Goal: Information Seeking & Learning: Learn about a topic

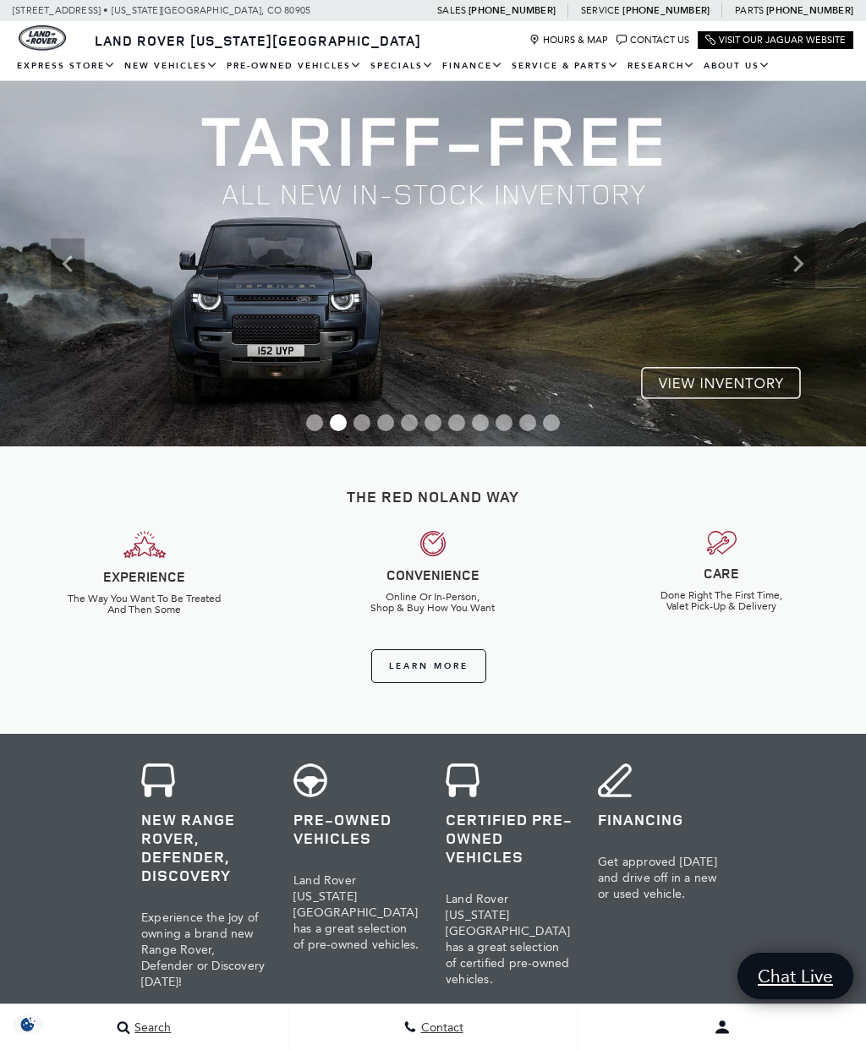
click at [793, 270] on icon "Next" at bounding box center [799, 264] width 34 height 34
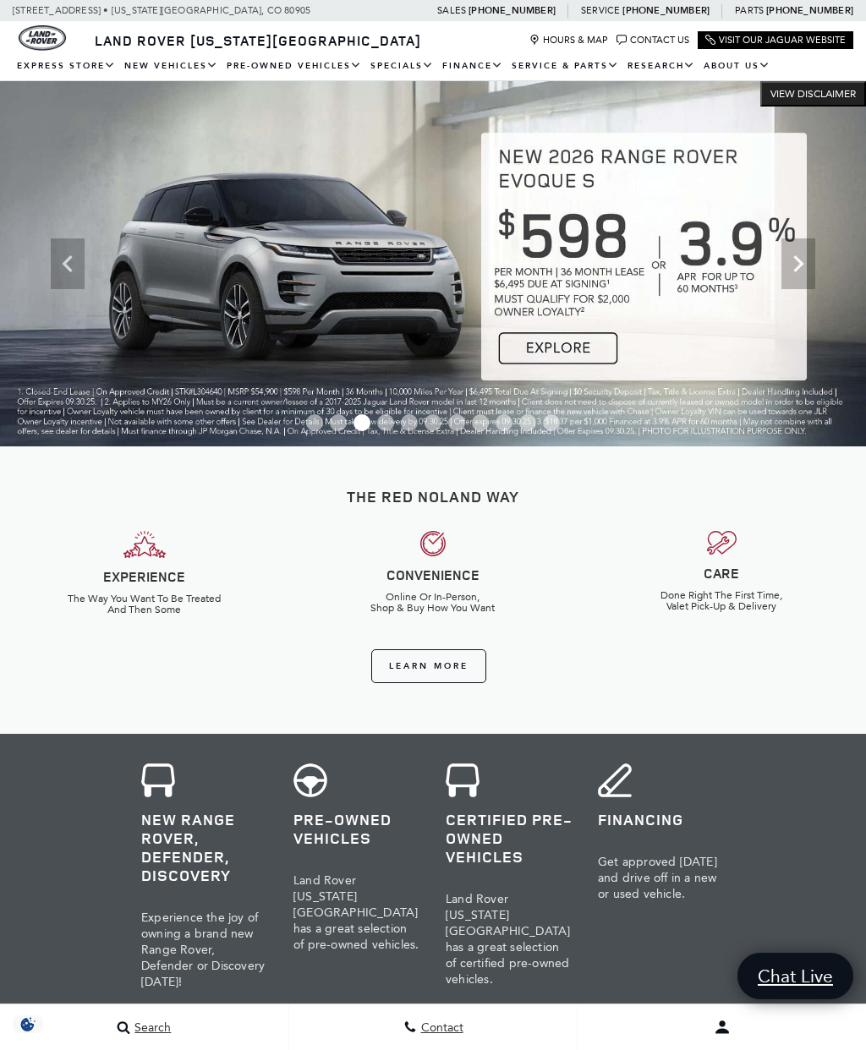
click at [804, 264] on icon "Next" at bounding box center [799, 264] width 34 height 34
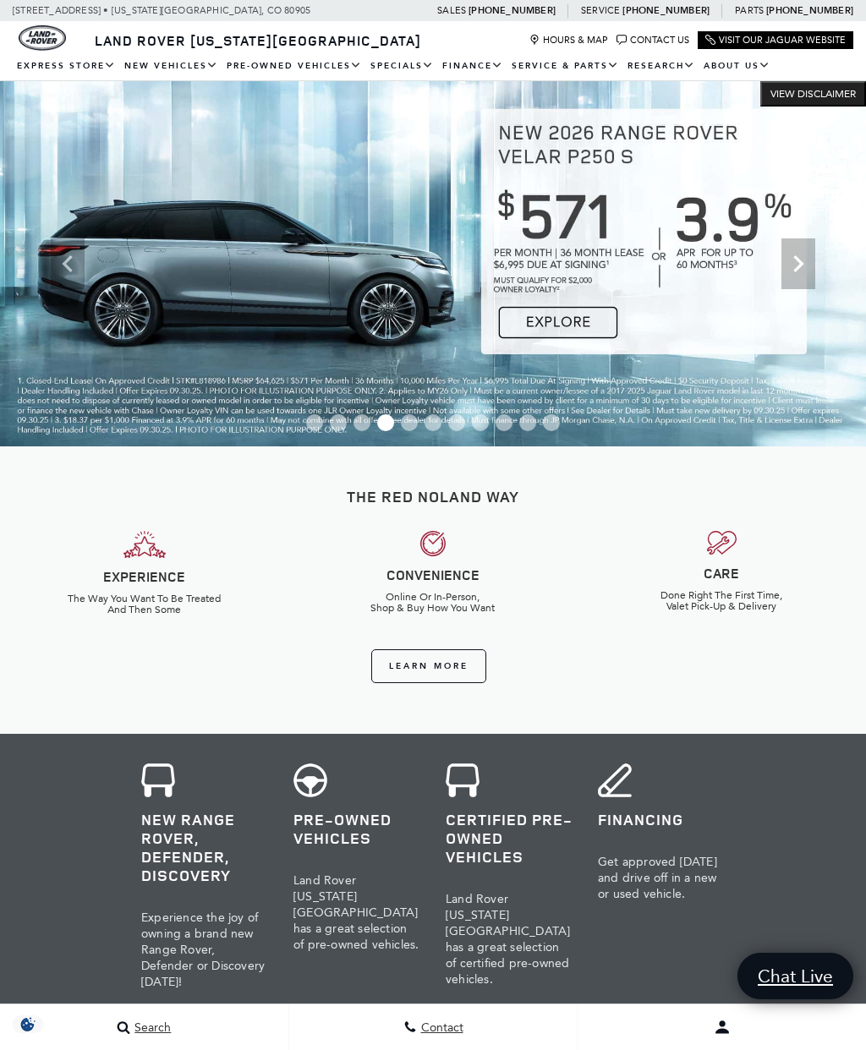
click at [807, 266] on icon "Next" at bounding box center [799, 264] width 34 height 34
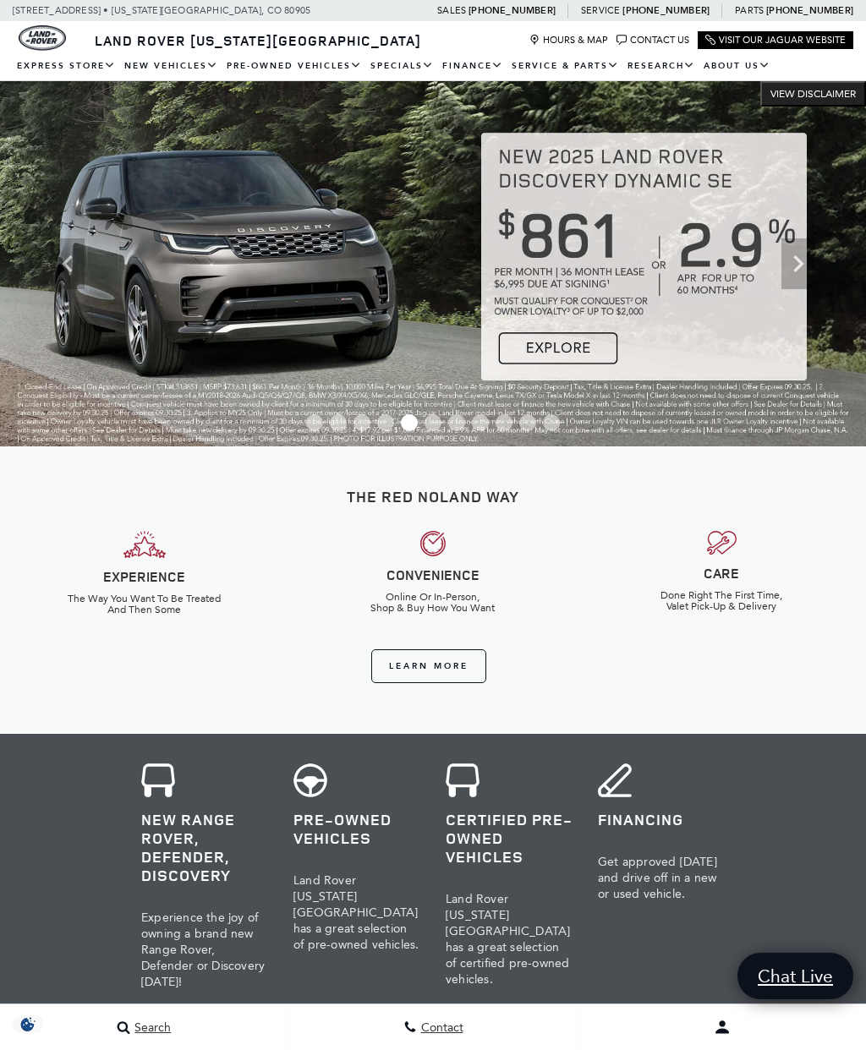
click at [802, 267] on icon "Next" at bounding box center [799, 264] width 34 height 34
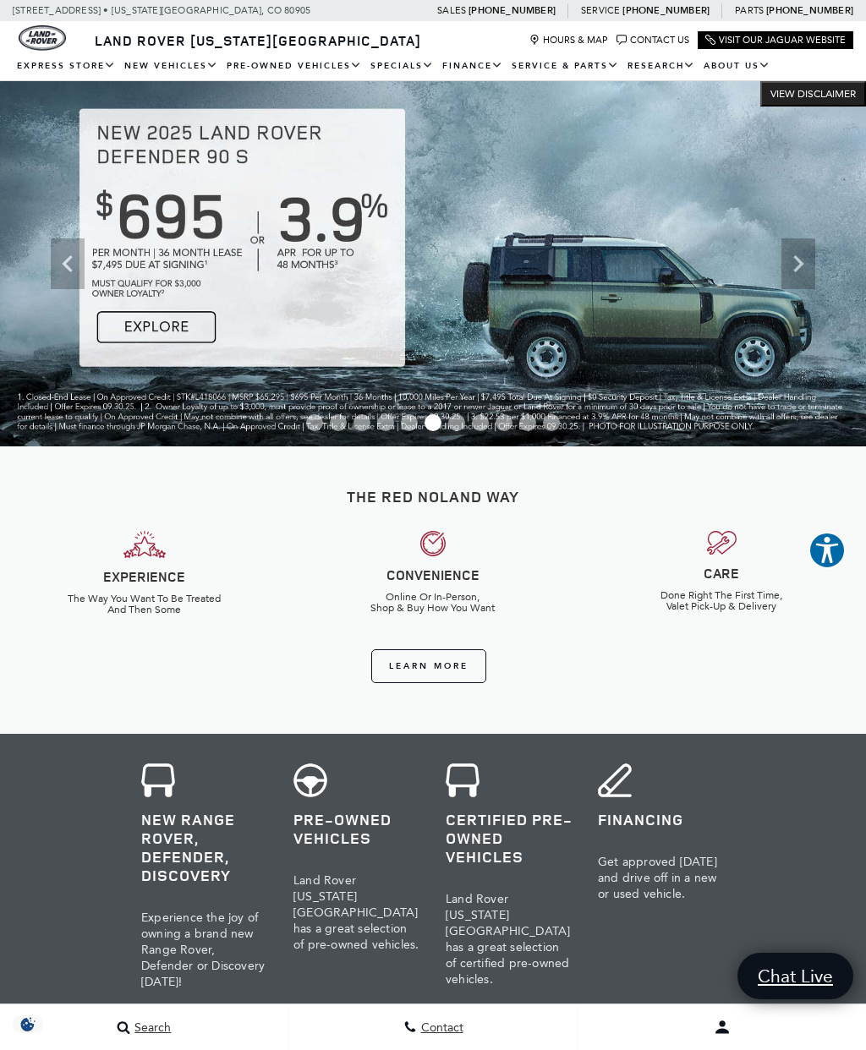
click at [793, 269] on icon "Next" at bounding box center [799, 264] width 34 height 34
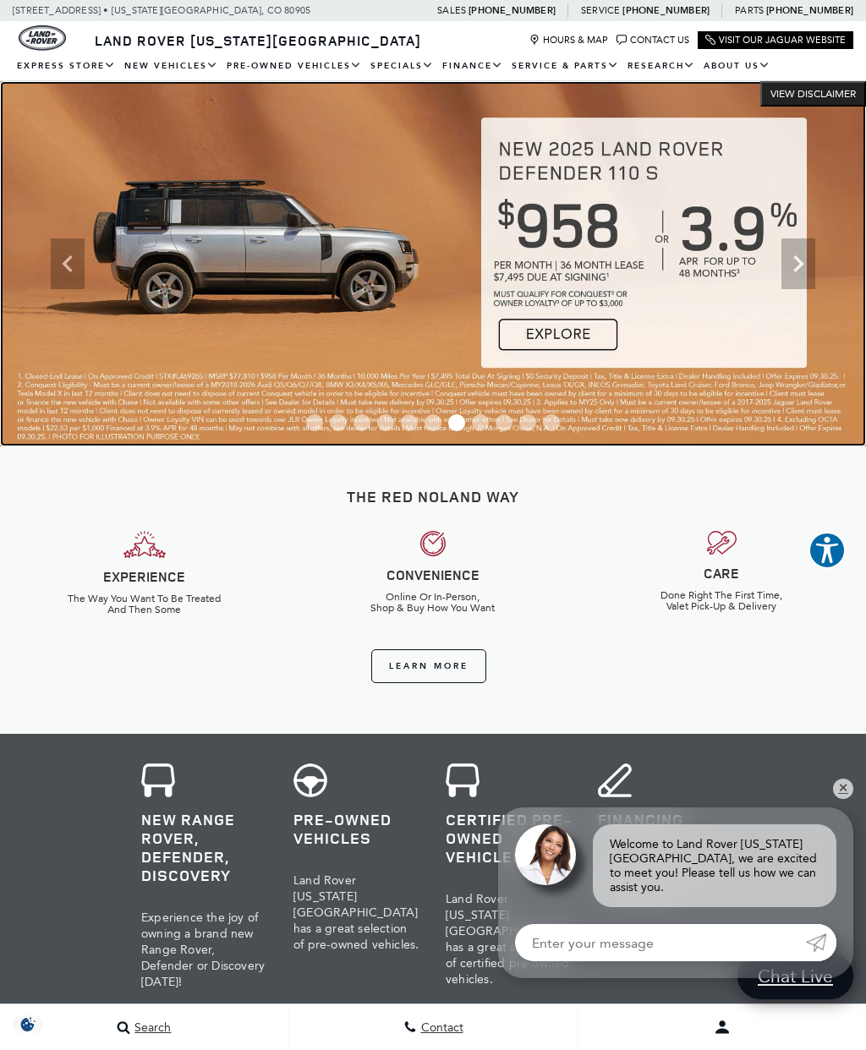
click at [282, 242] on img at bounding box center [433, 263] width 866 height 365
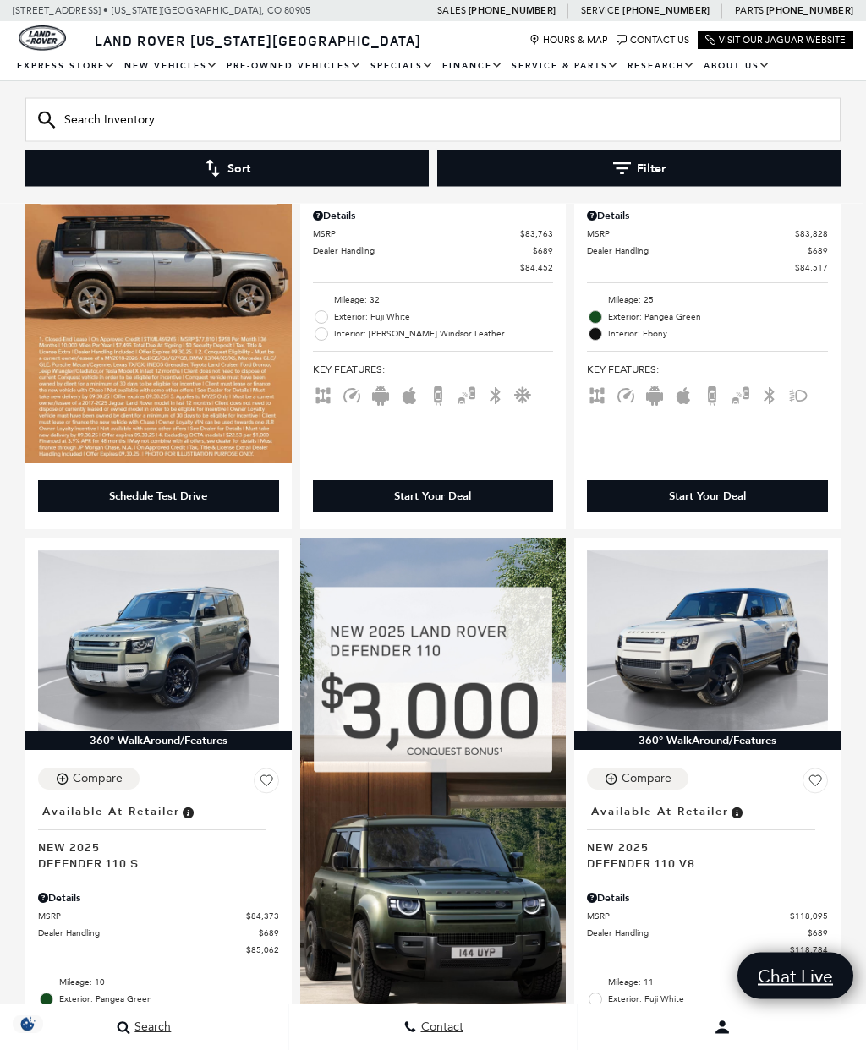
scroll to position [1188, 0]
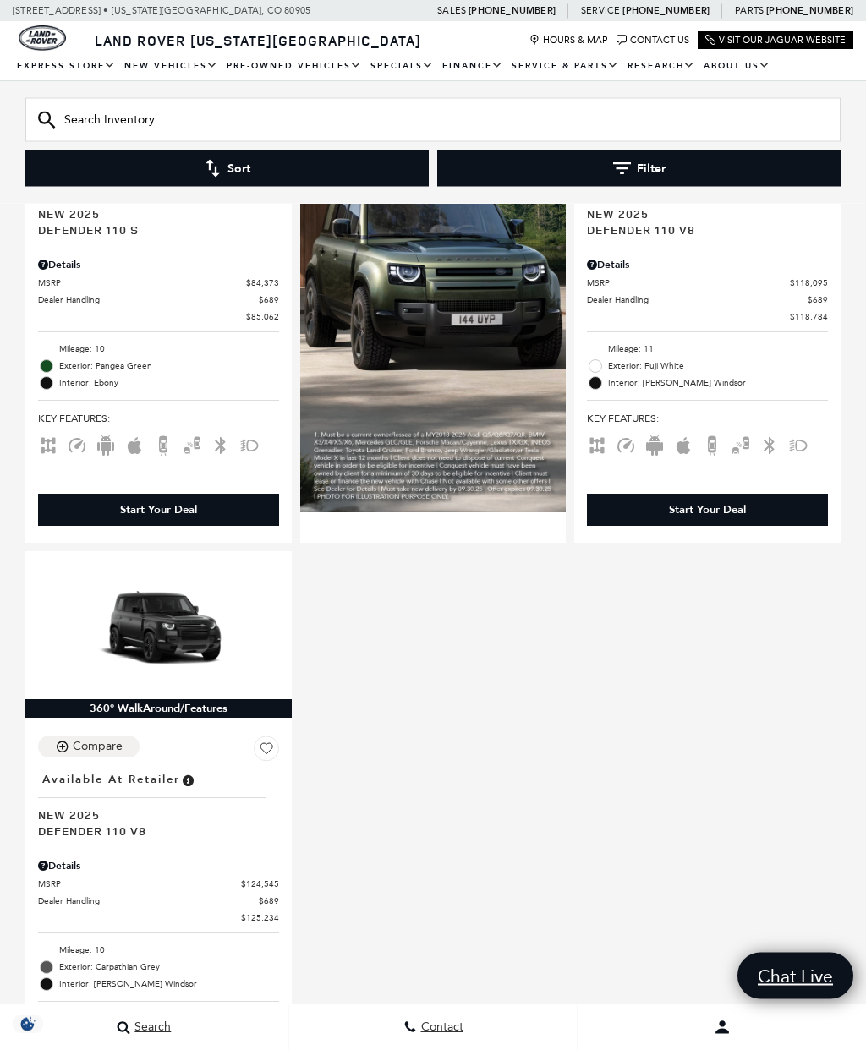
scroll to position [1769, 0]
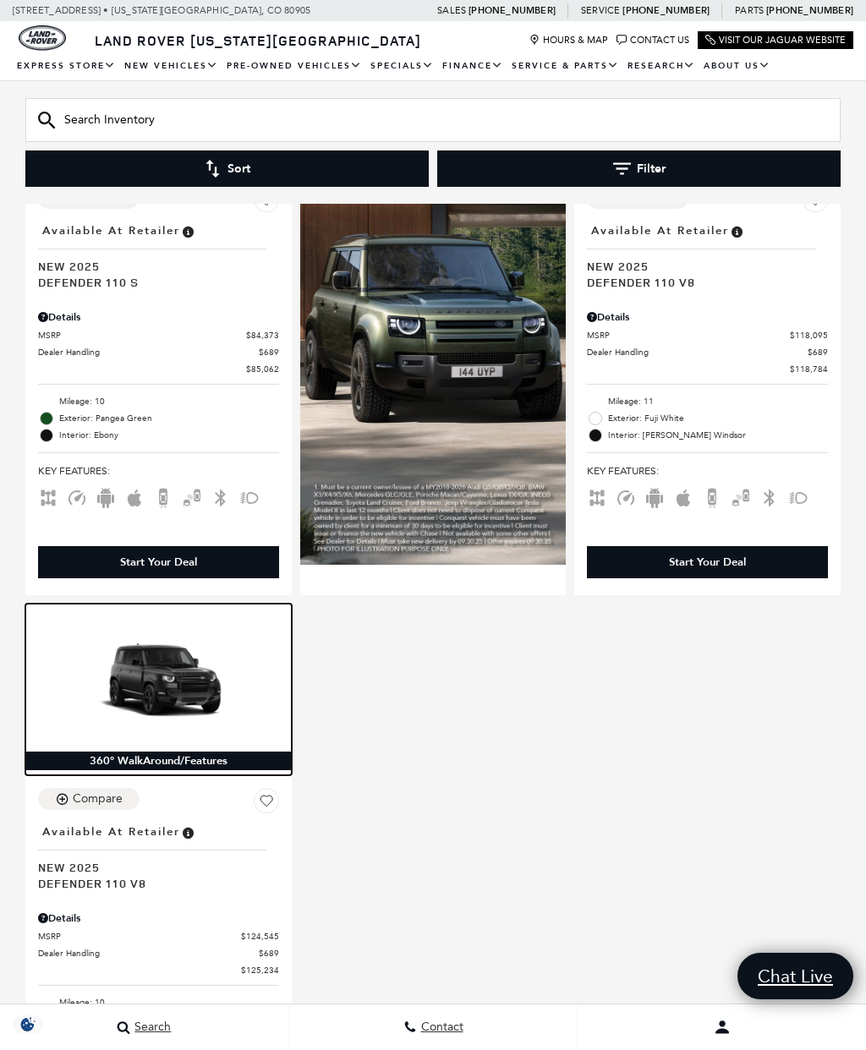
click at [188, 686] on img at bounding box center [158, 684] width 241 height 135
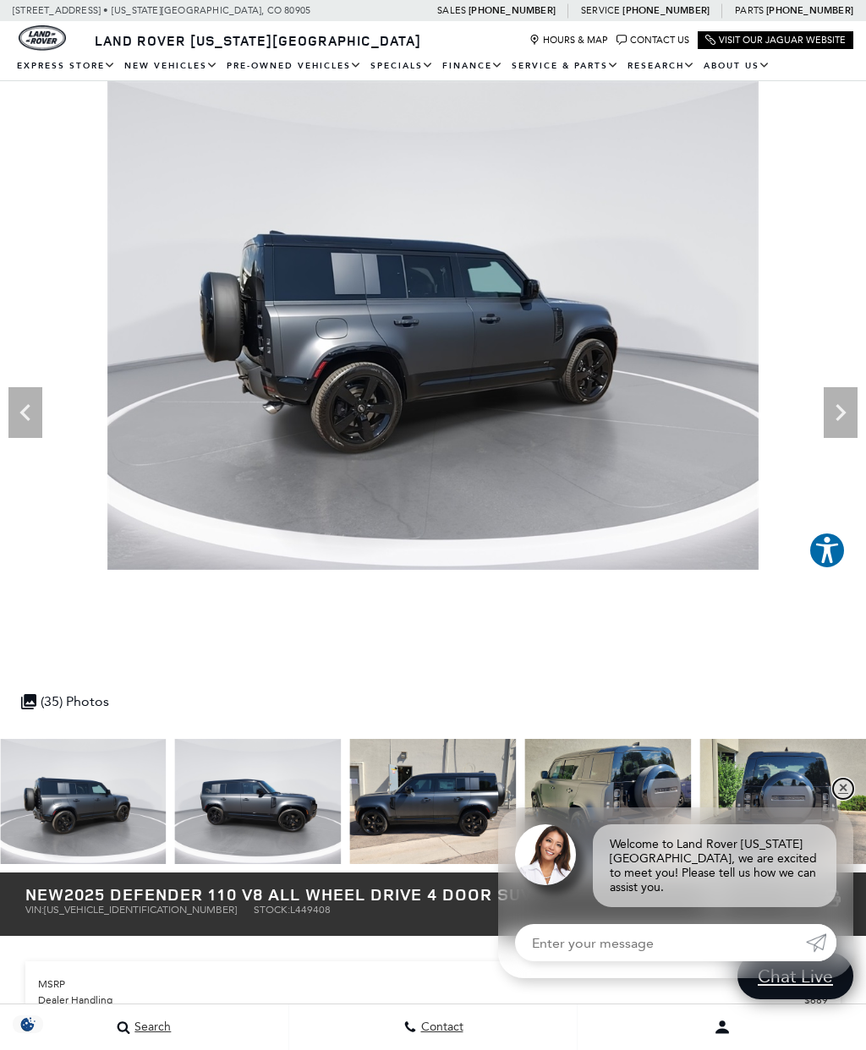
click at [847, 787] on link "✕" at bounding box center [843, 789] width 20 height 20
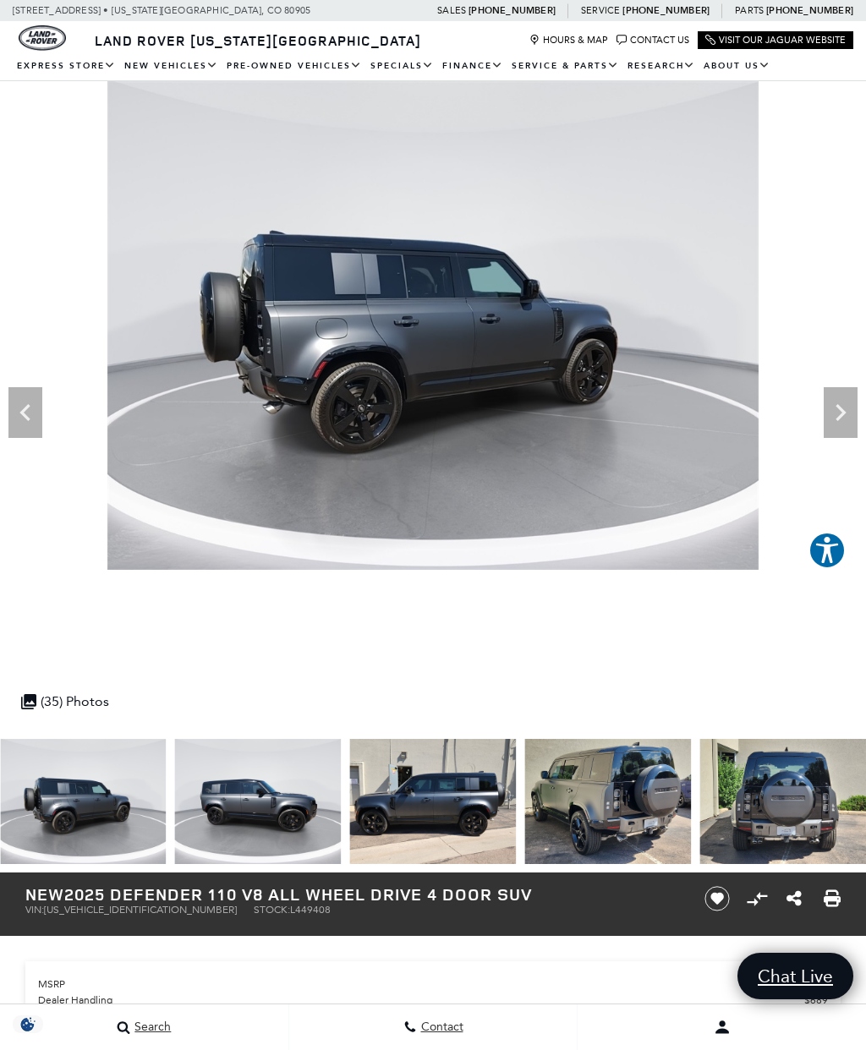
click at [843, 409] on icon "Next" at bounding box center [841, 413] width 34 height 34
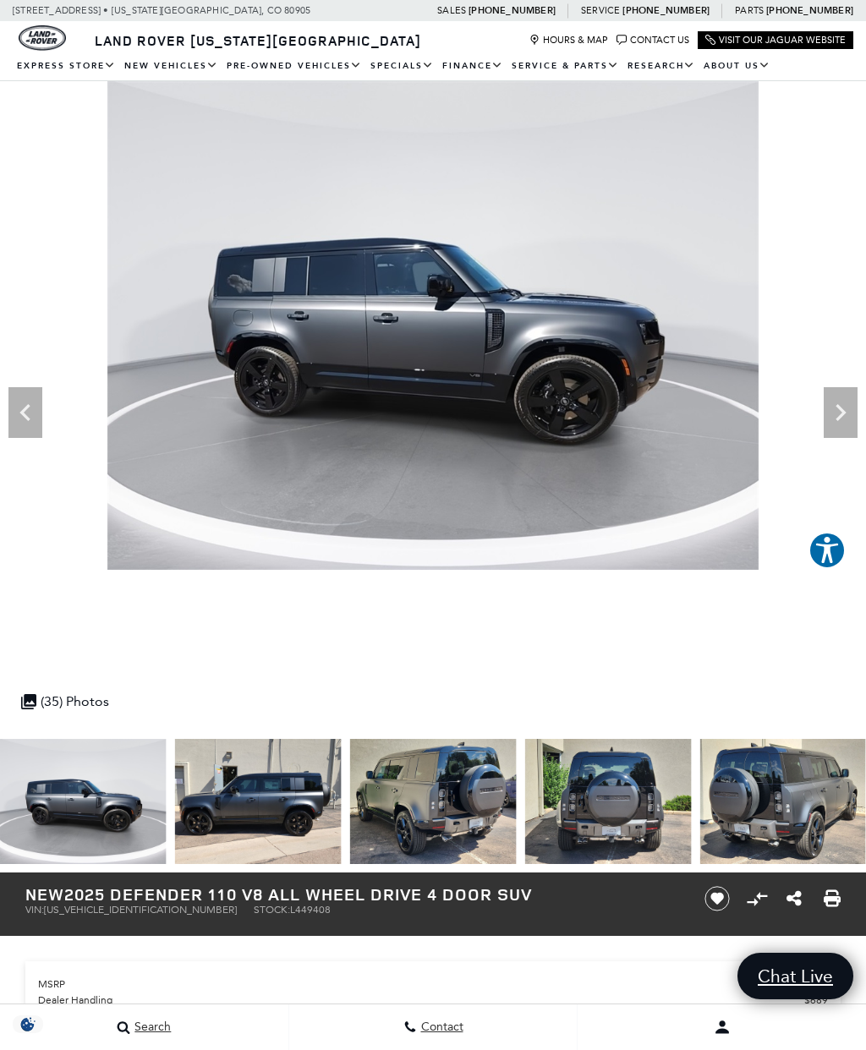
click at [838, 405] on icon "Next" at bounding box center [841, 412] width 10 height 17
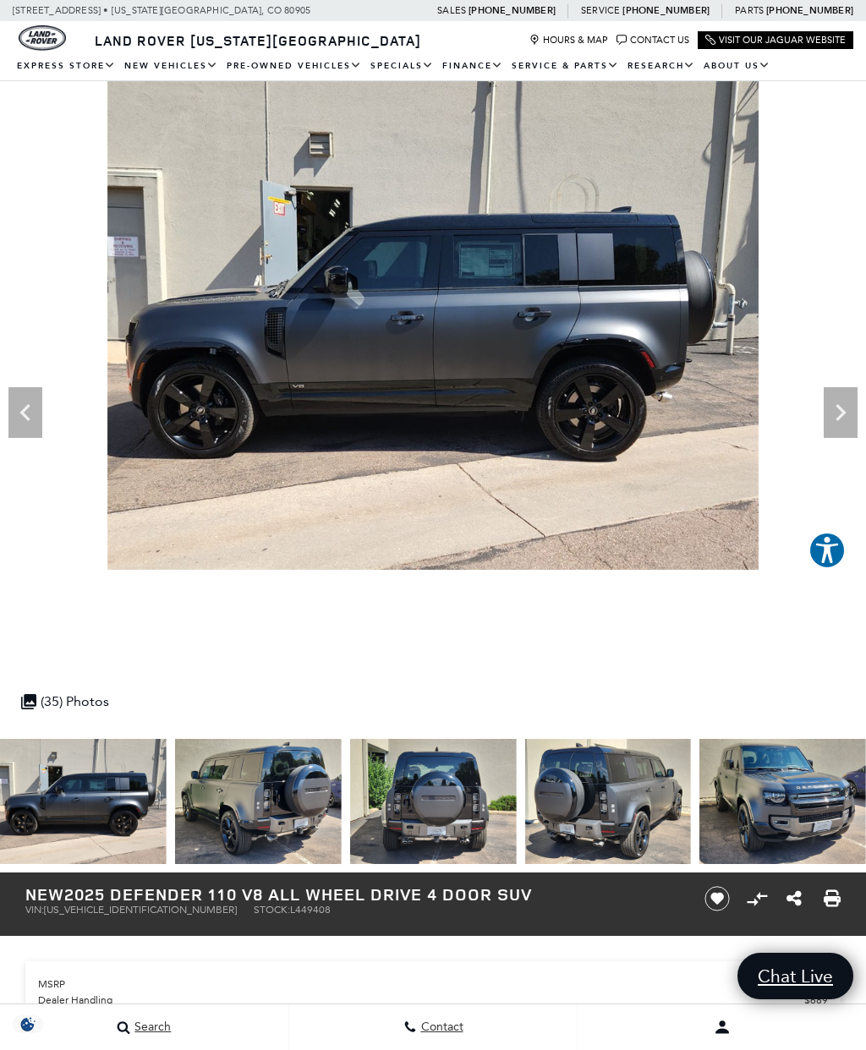
click at [840, 411] on icon "Next" at bounding box center [841, 413] width 34 height 34
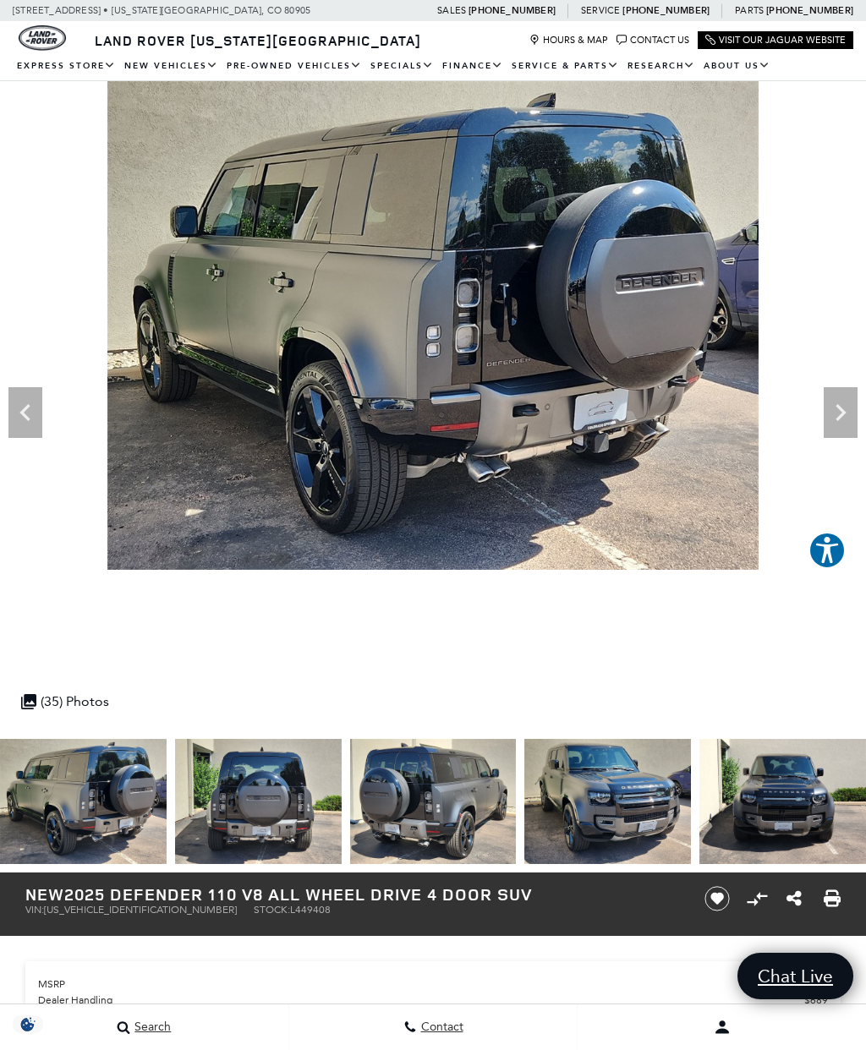
click at [826, 407] on icon "Next" at bounding box center [841, 413] width 34 height 34
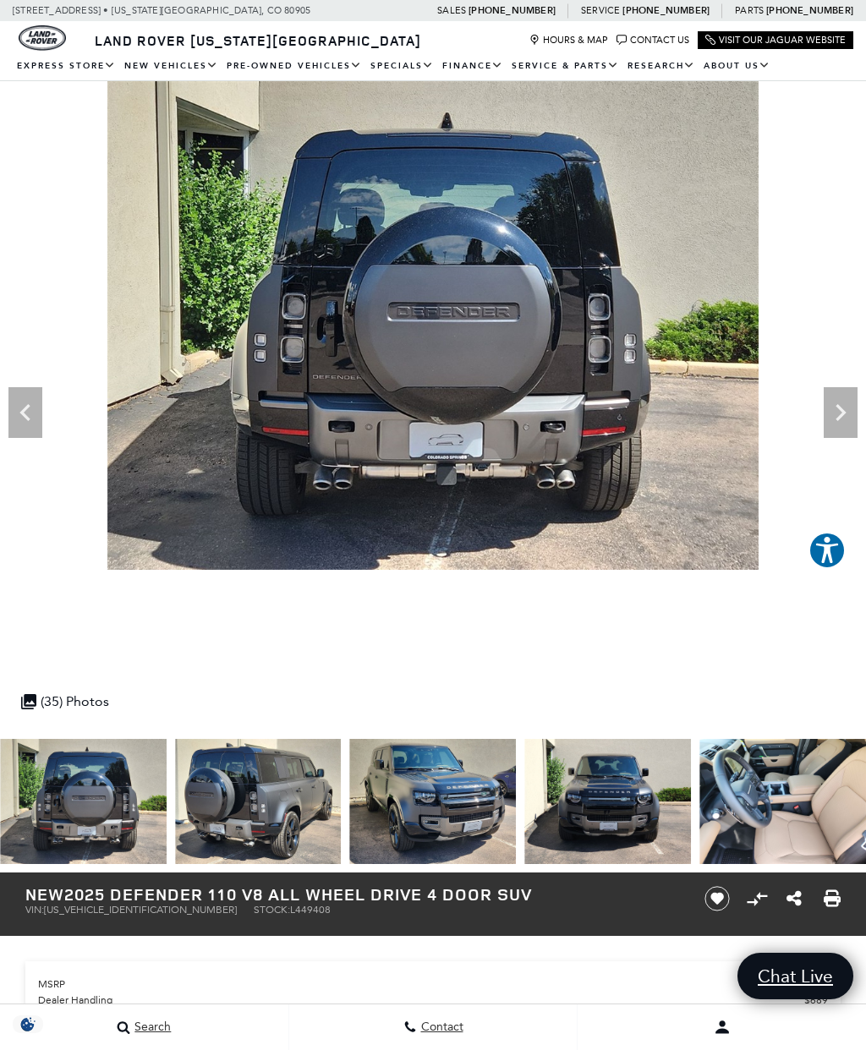
click at [829, 406] on icon "Next" at bounding box center [841, 413] width 34 height 34
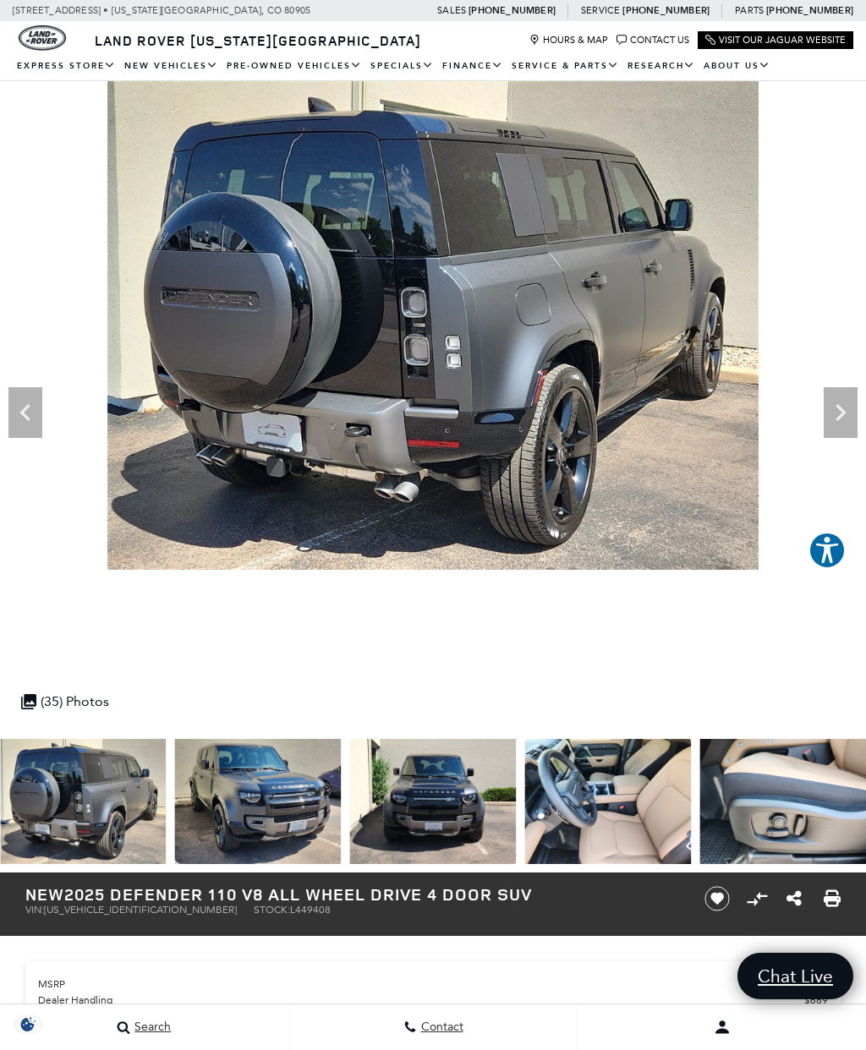
click at [832, 407] on icon "Next" at bounding box center [841, 413] width 34 height 34
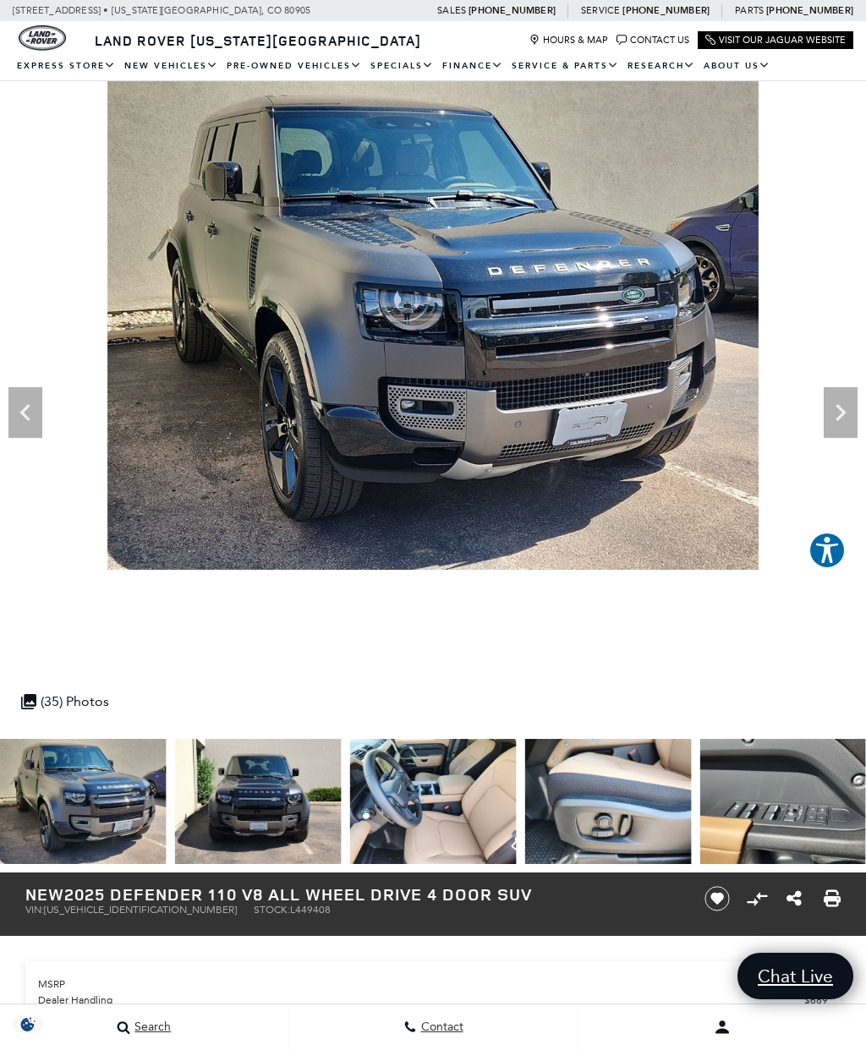
click at [842, 409] on icon "Next" at bounding box center [841, 412] width 10 height 17
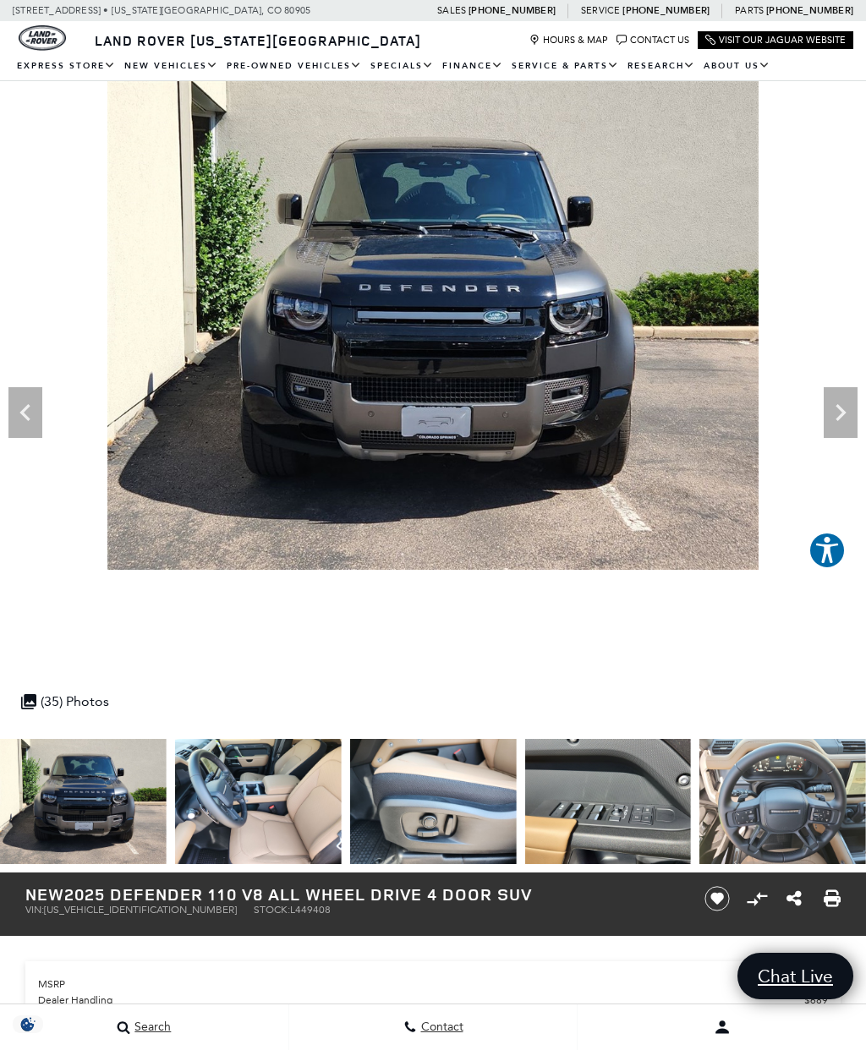
click at [836, 415] on icon "Next" at bounding box center [841, 413] width 34 height 34
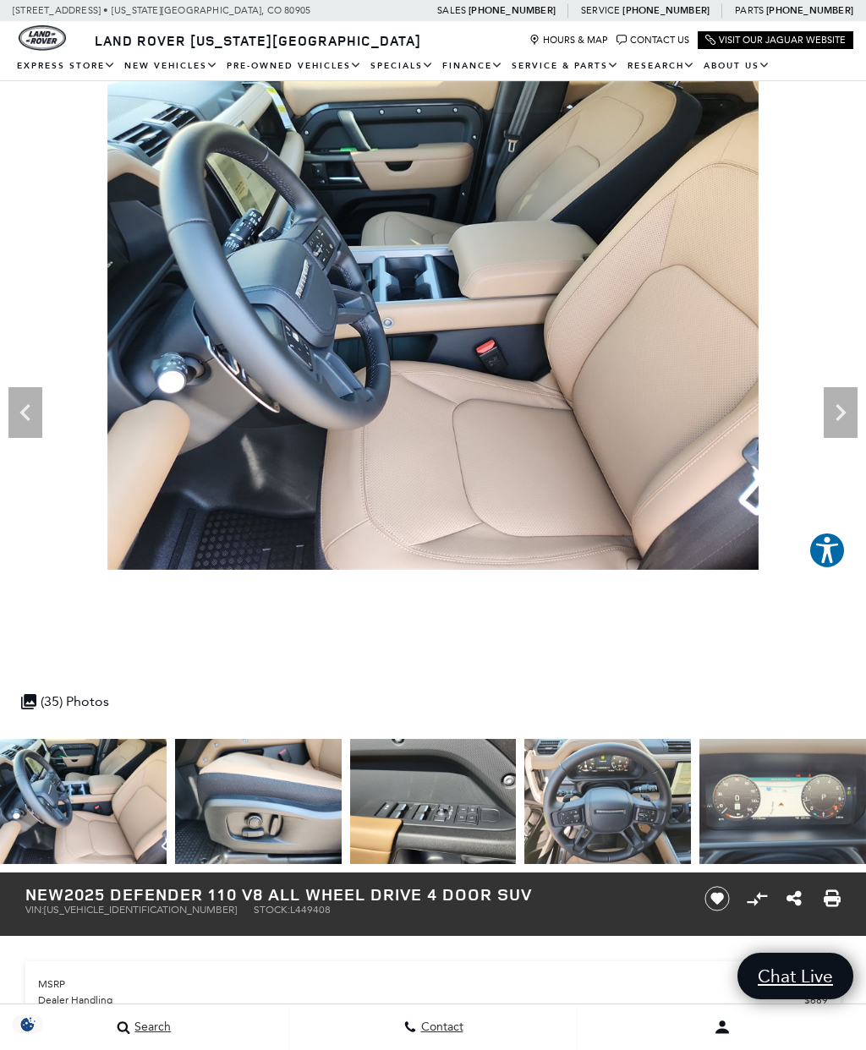
click at [23, 415] on icon "Previous" at bounding box center [24, 412] width 10 height 17
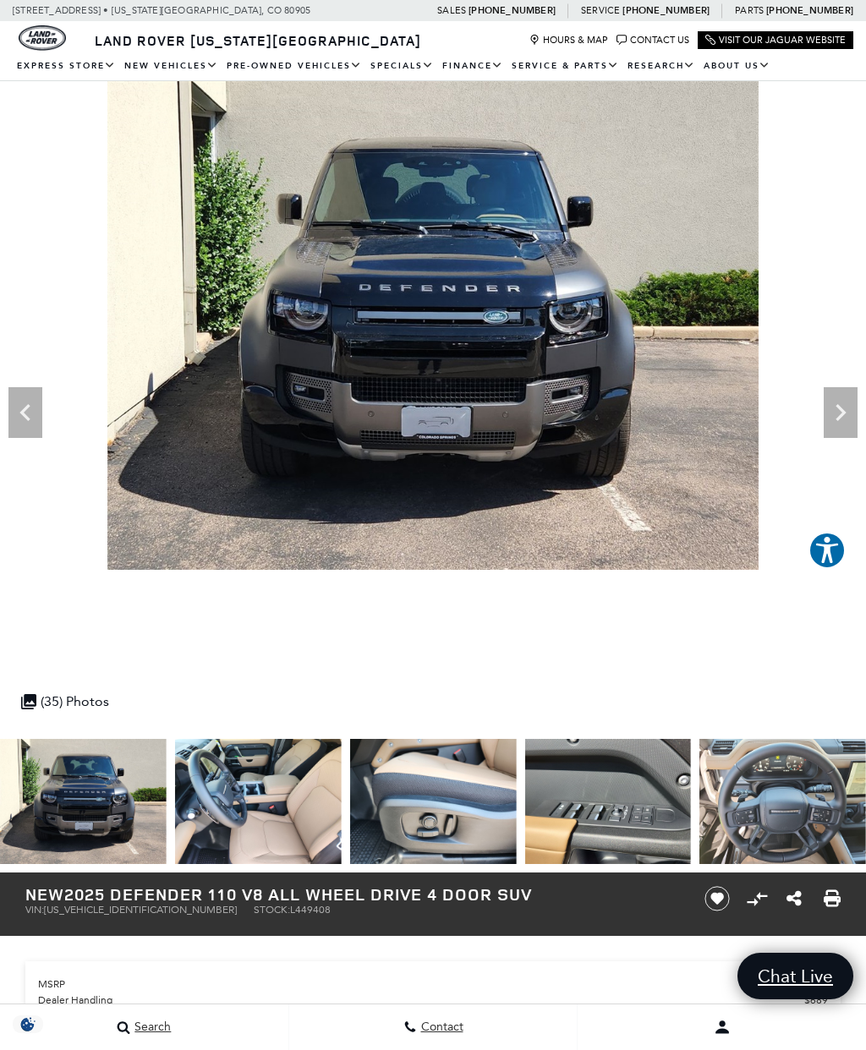
click at [47, 417] on img at bounding box center [433, 325] width 866 height 489
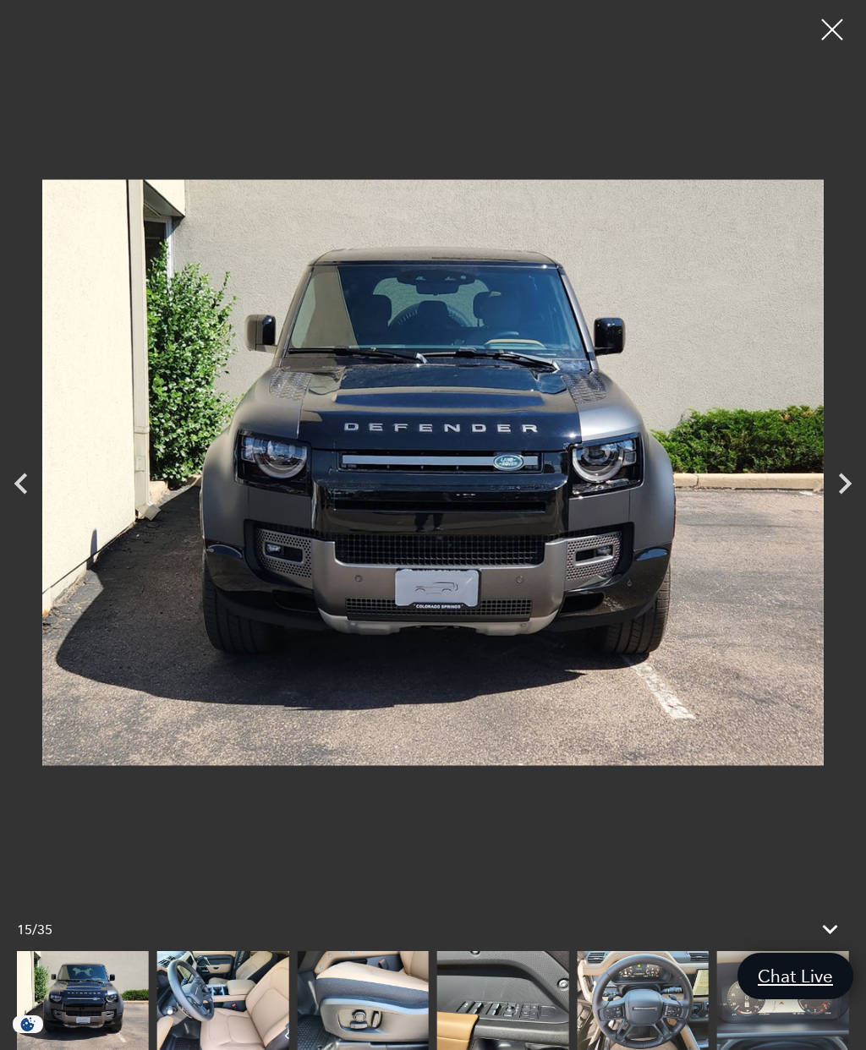
click at [30, 484] on icon "Previous" at bounding box center [21, 484] width 42 height 42
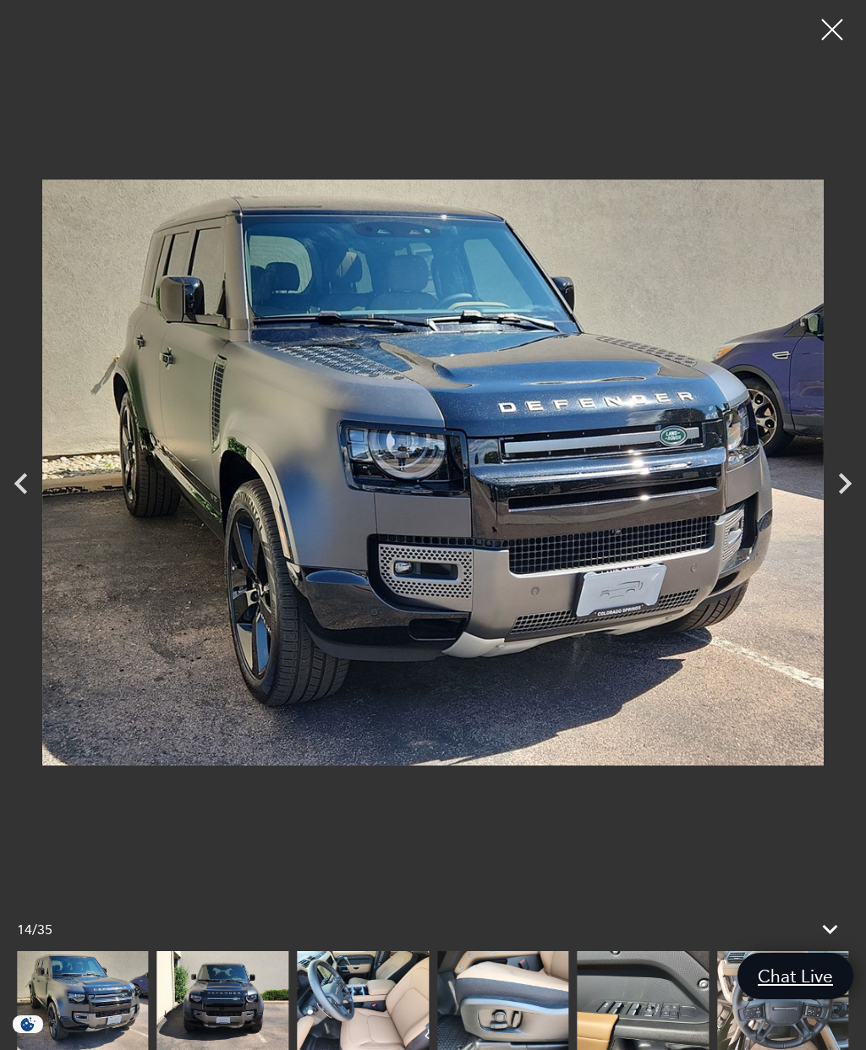
click at [38, 479] on icon "Previous" at bounding box center [21, 484] width 42 height 42
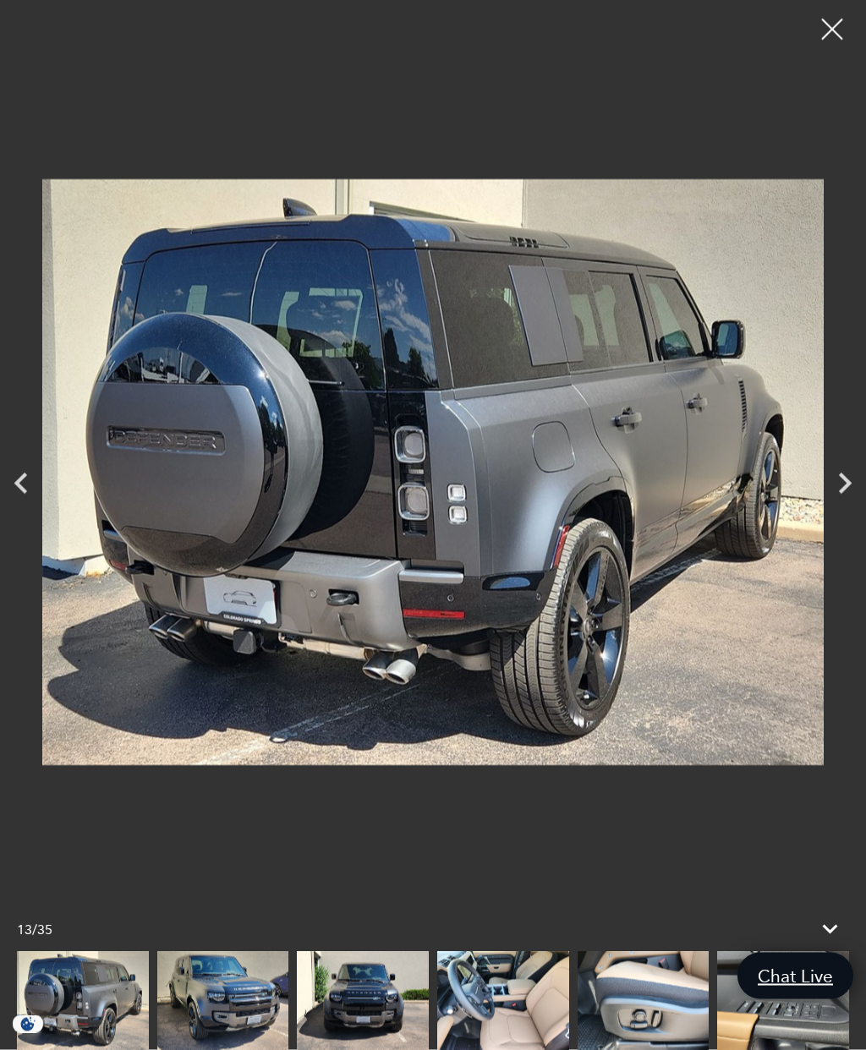
scroll to position [304, 0]
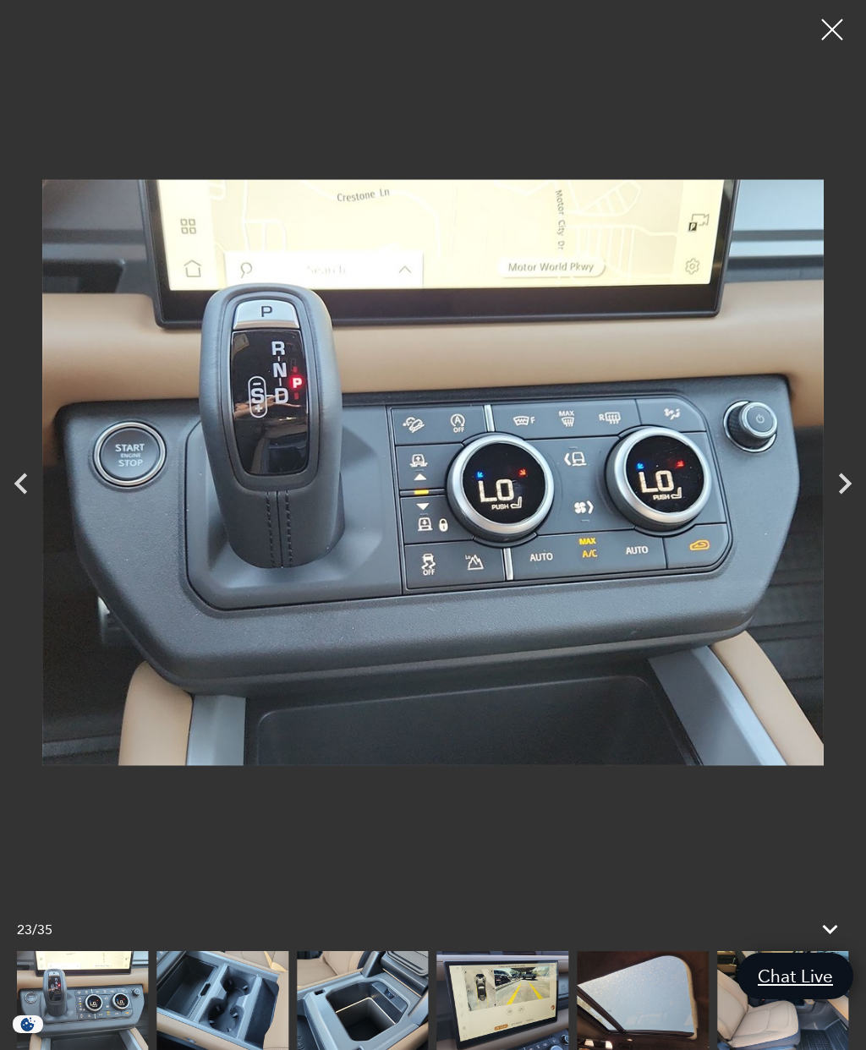
click at [828, 935] on icon at bounding box center [830, 929] width 15 height 9
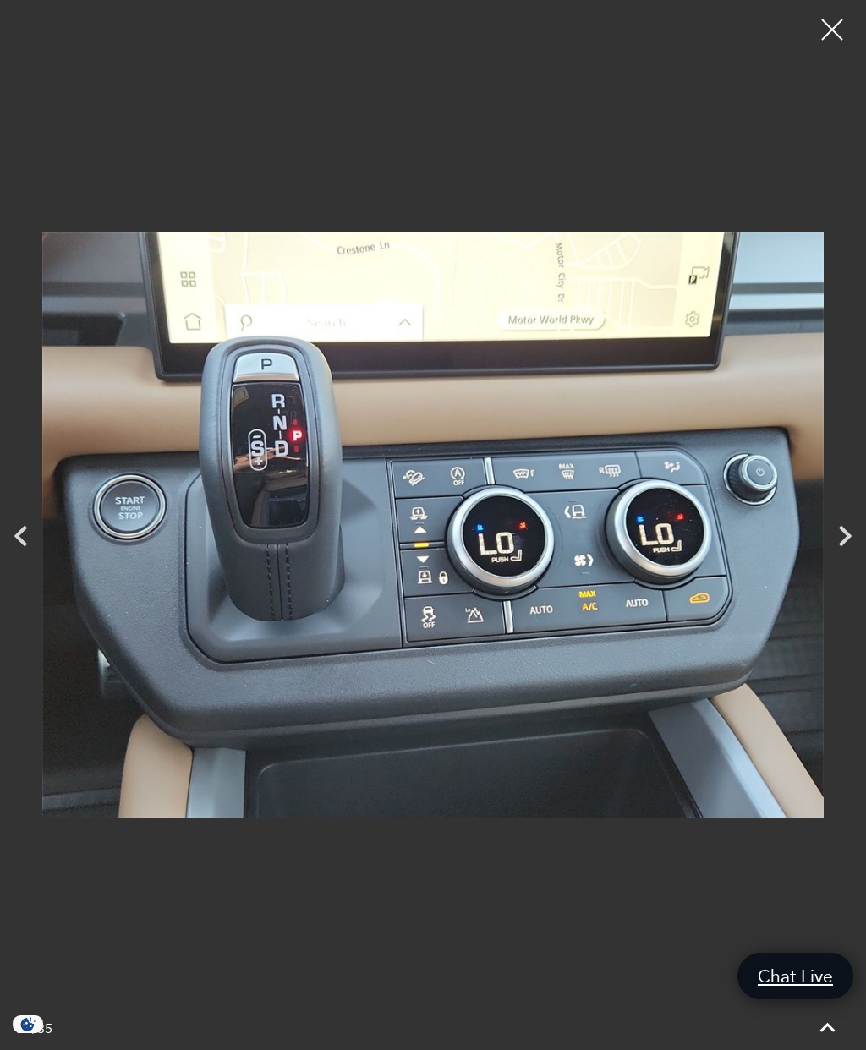
click at [838, 30] on div at bounding box center [832, 29] width 42 height 42
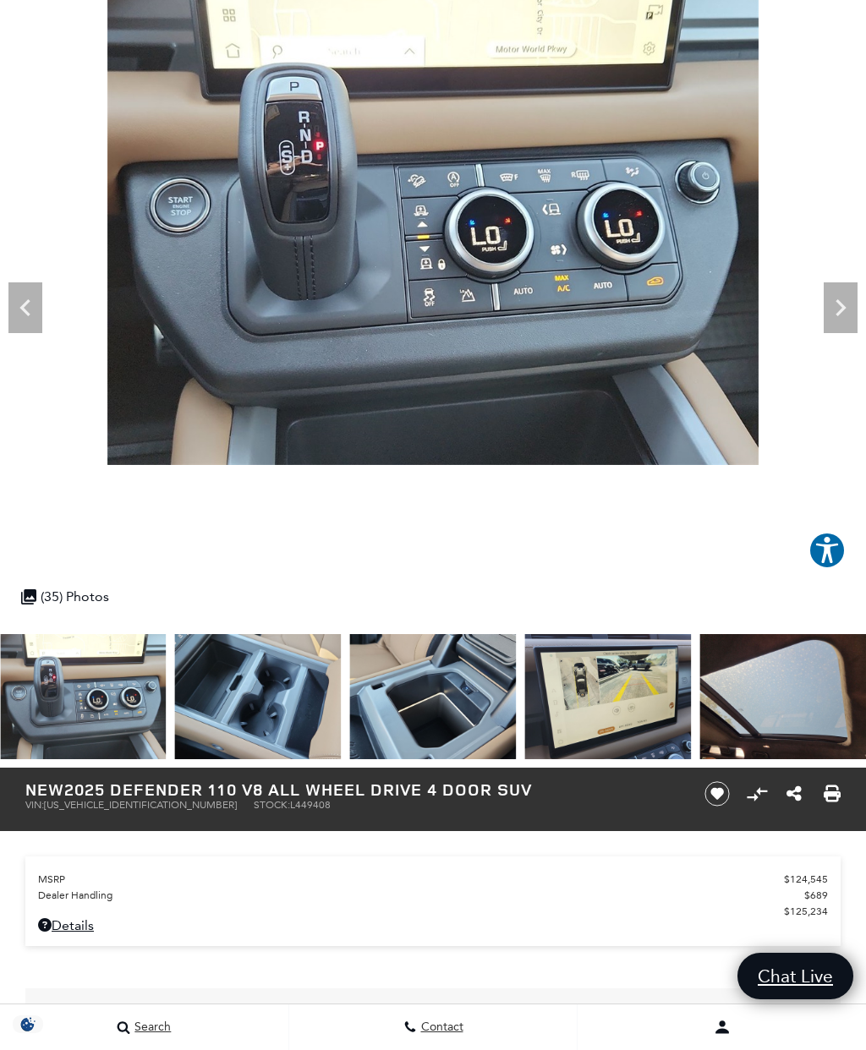
scroll to position [0, 0]
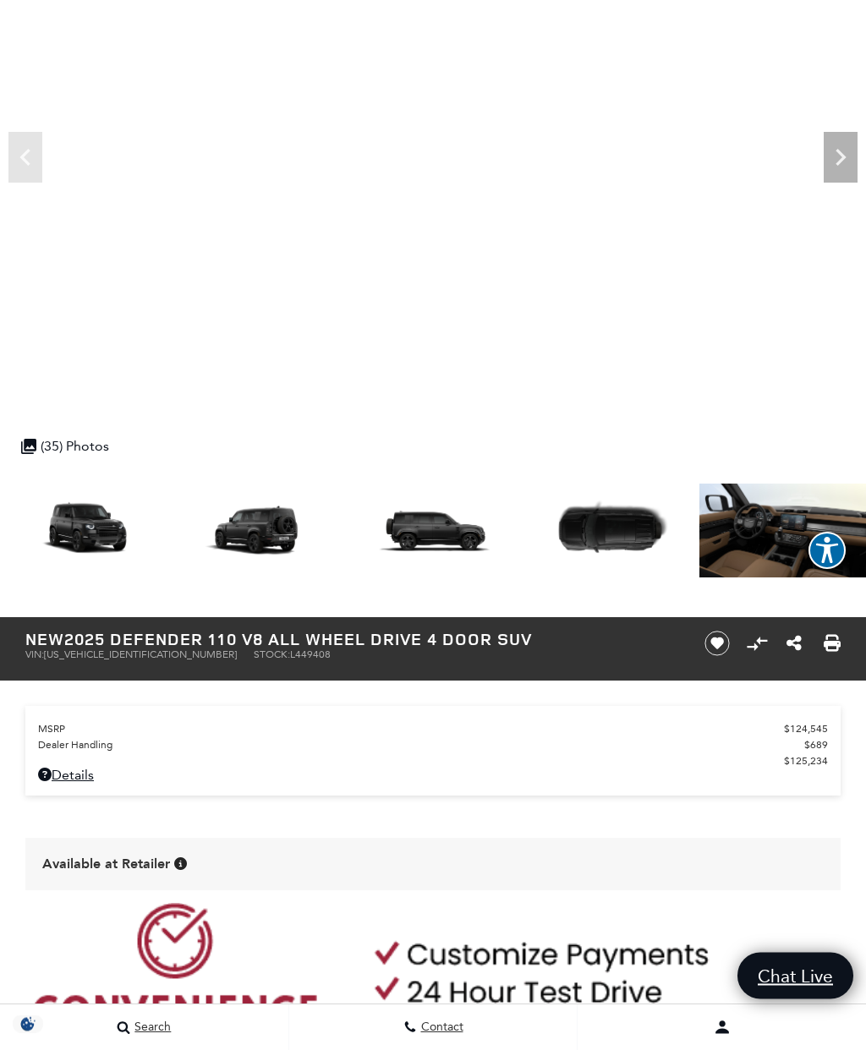
scroll to position [255, 0]
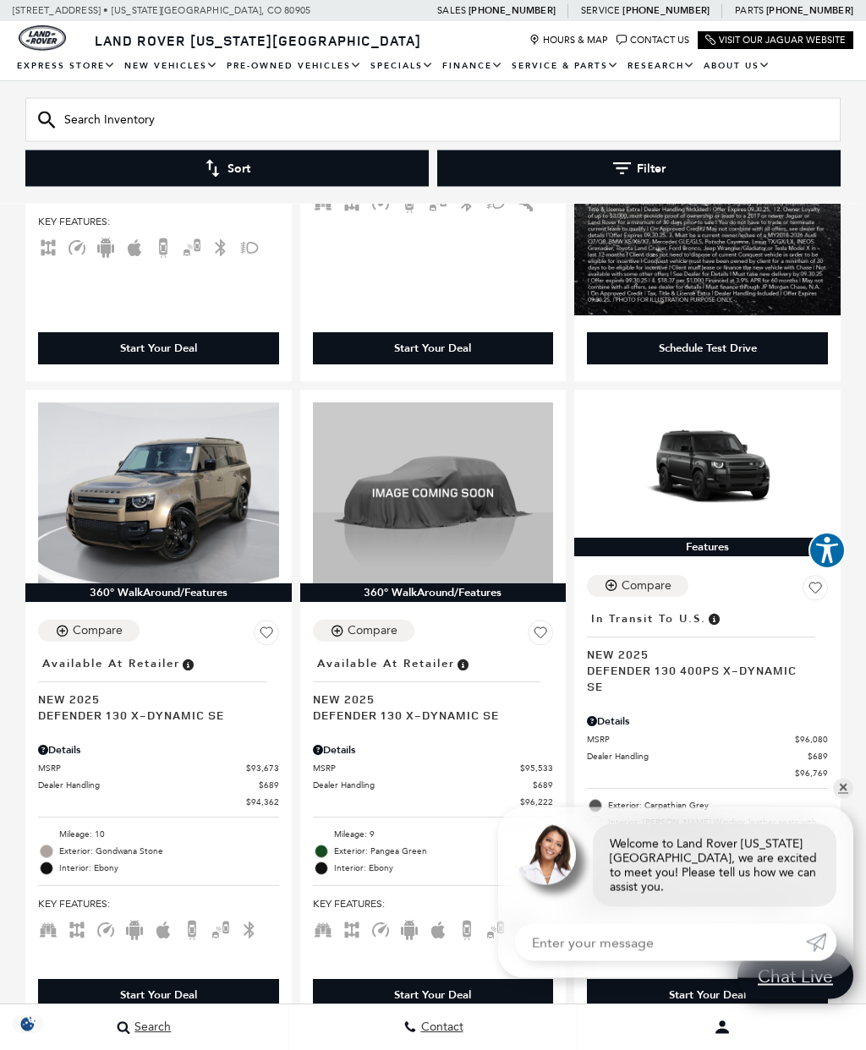
scroll to position [2762, 0]
click at [857, 853] on div "360° WalkAround/Features Compare Save This Vehicle - Location : Available at Re…" at bounding box center [433, 3] width 866 height 4553
click at [848, 799] on link "✕" at bounding box center [843, 789] width 20 height 20
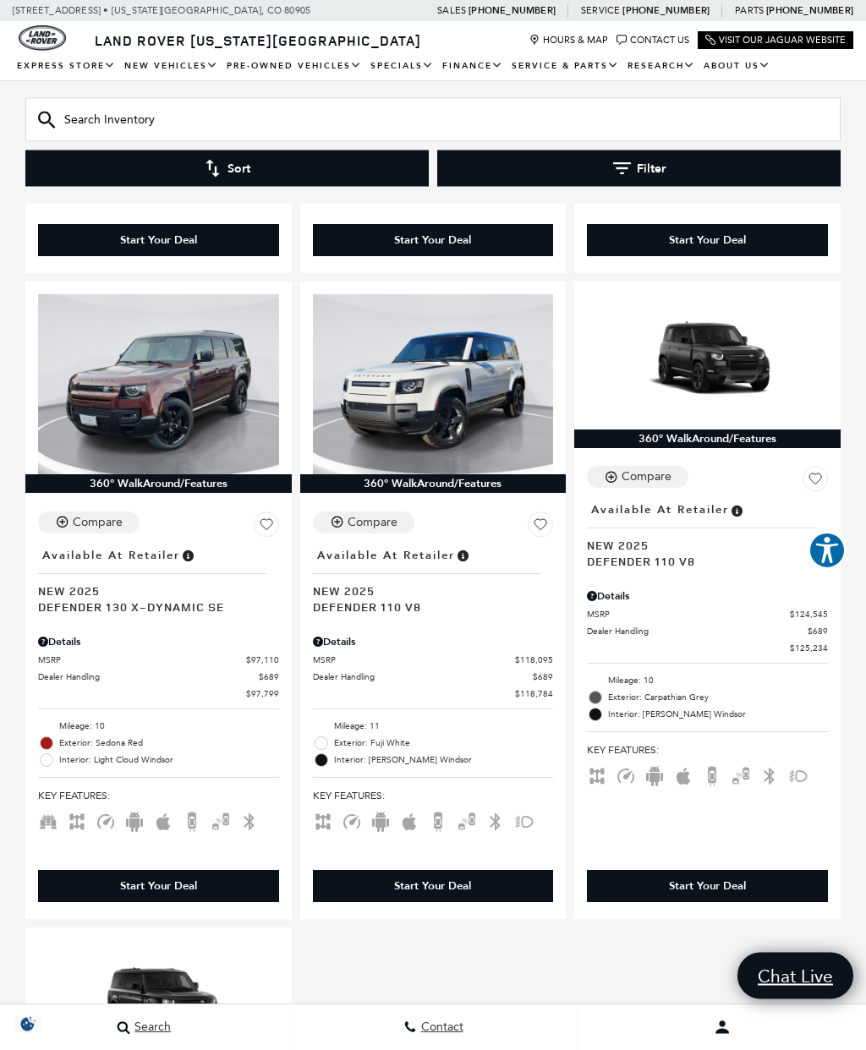
scroll to position [3517, 0]
click at [728, 307] on img at bounding box center [707, 361] width 241 height 135
